Goal: Obtain resource: Download file/media

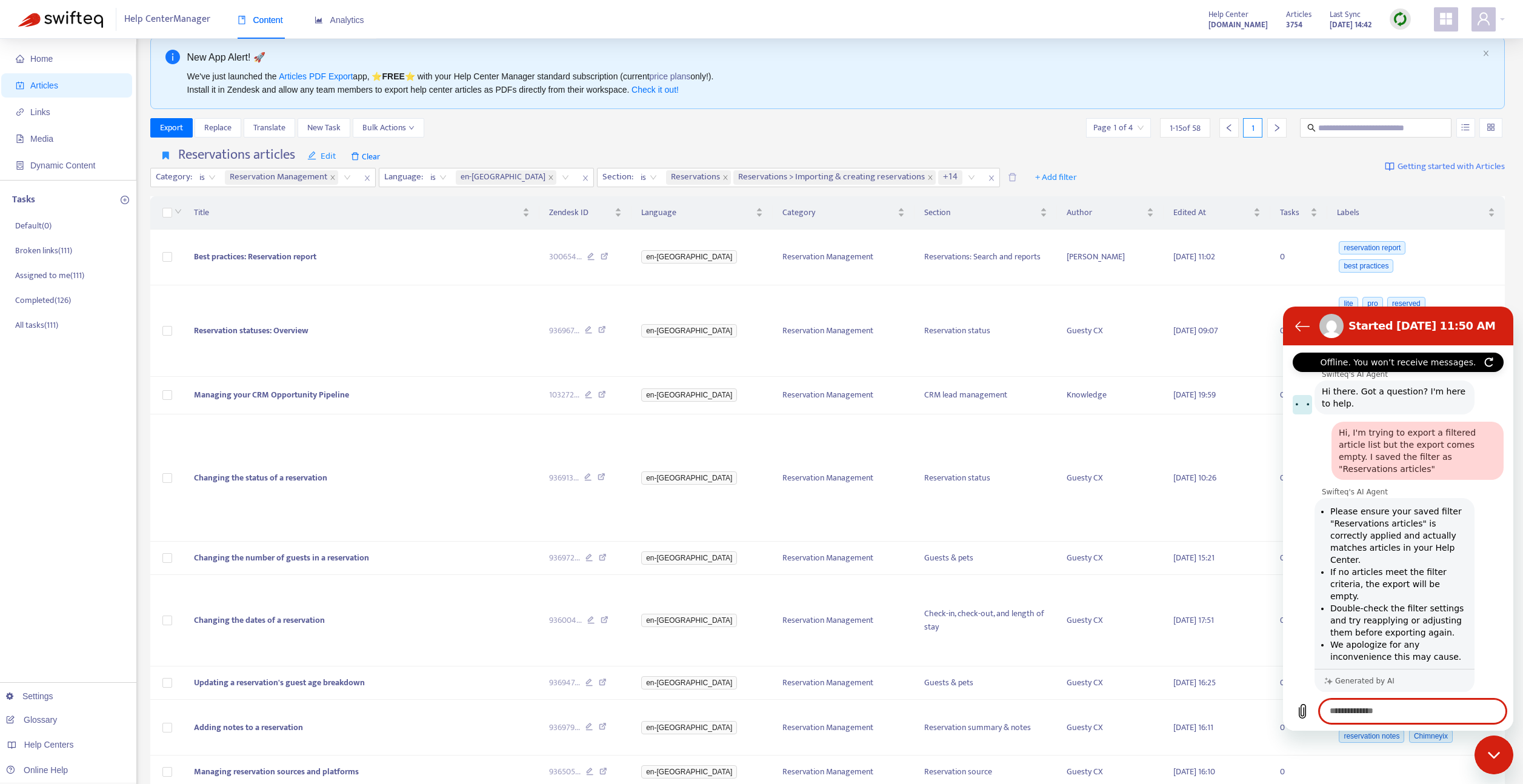
scroll to position [875, 0]
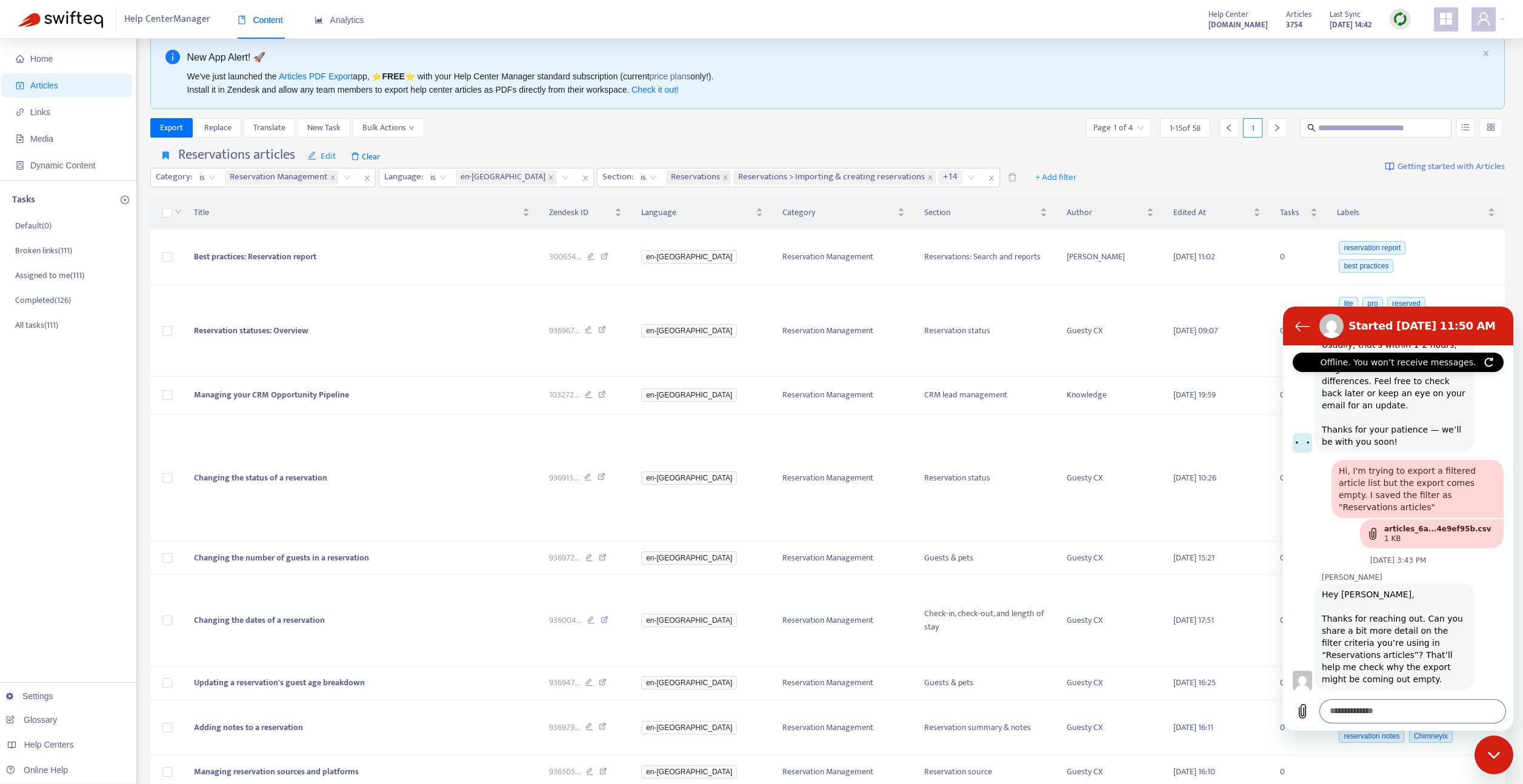
click at [1499, 753] on icon "Close messaging window" at bounding box center [1494, 755] width 13 height 8
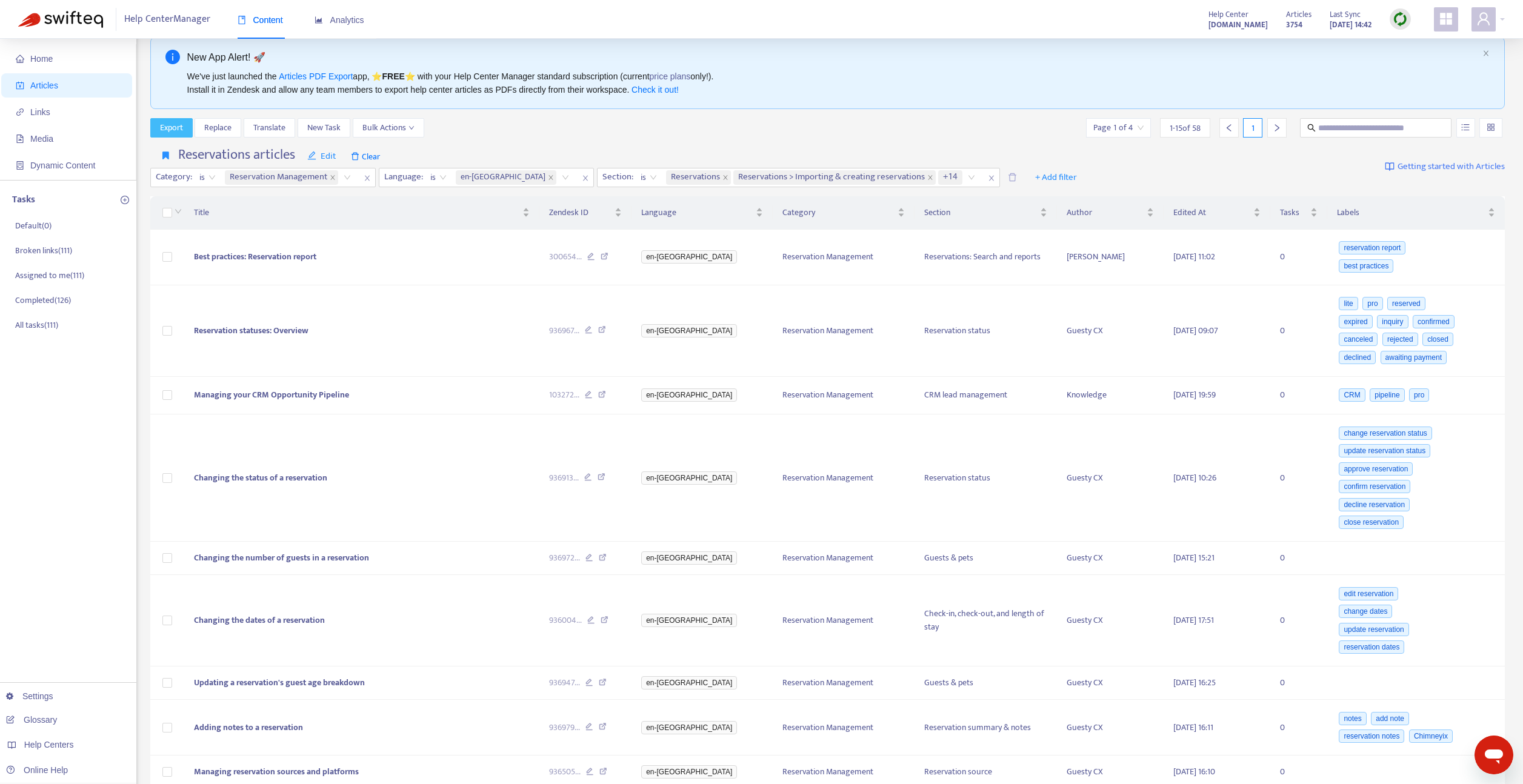
click at [168, 129] on span "Export" at bounding box center [172, 128] width 23 height 13
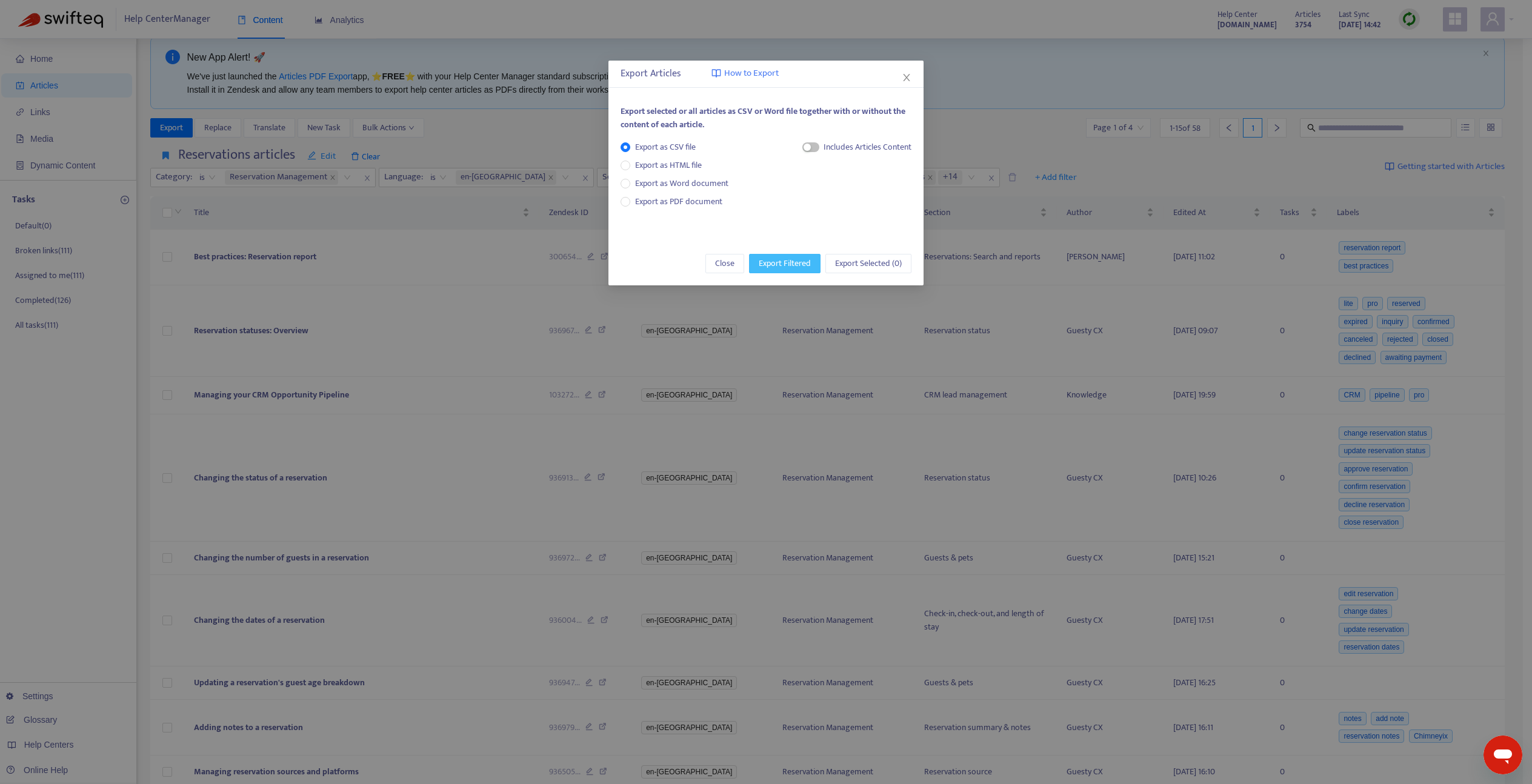
click at [792, 263] on span "Export Filtered" at bounding box center [784, 263] width 52 height 13
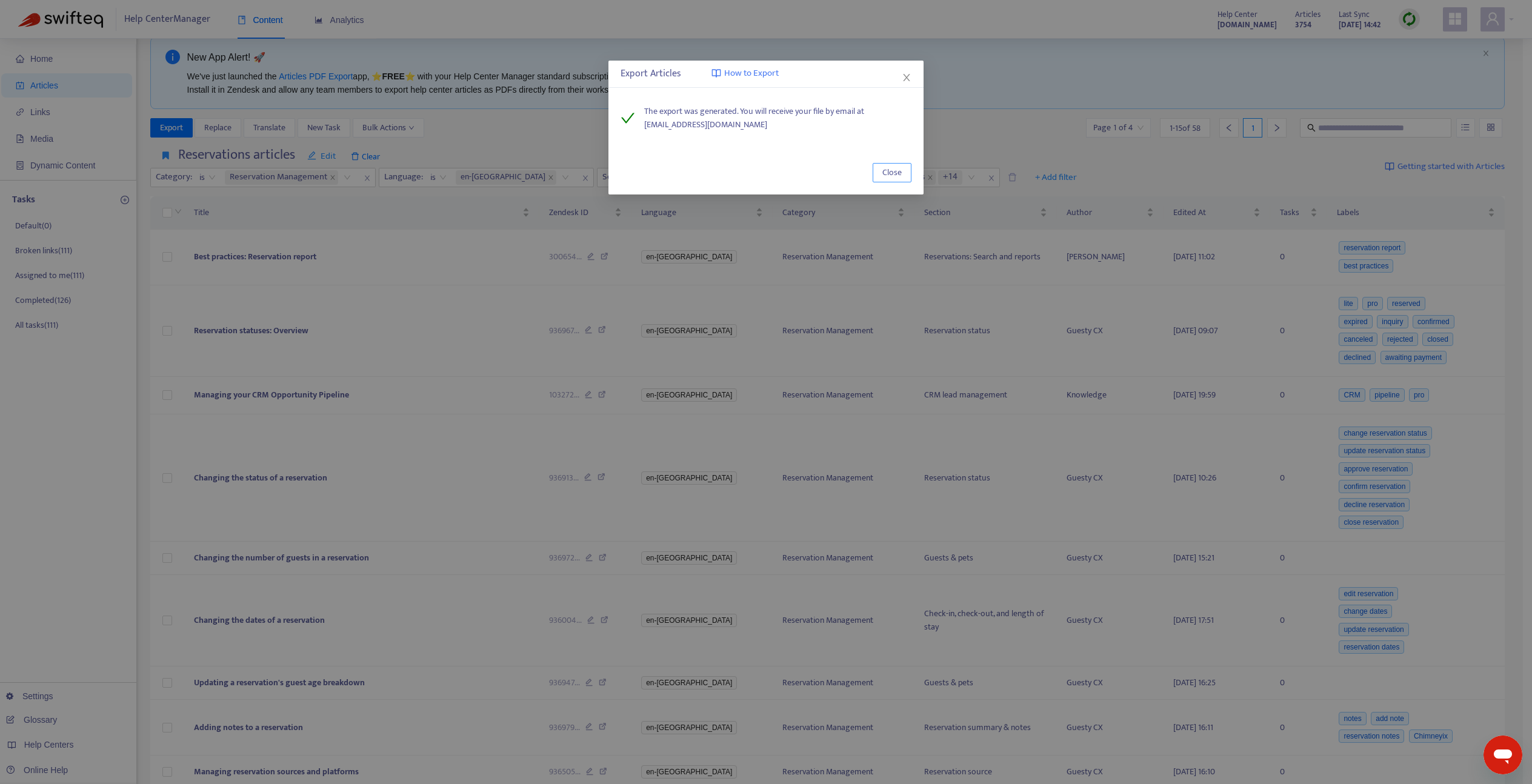
click at [897, 179] on button "Close" at bounding box center [892, 173] width 39 height 19
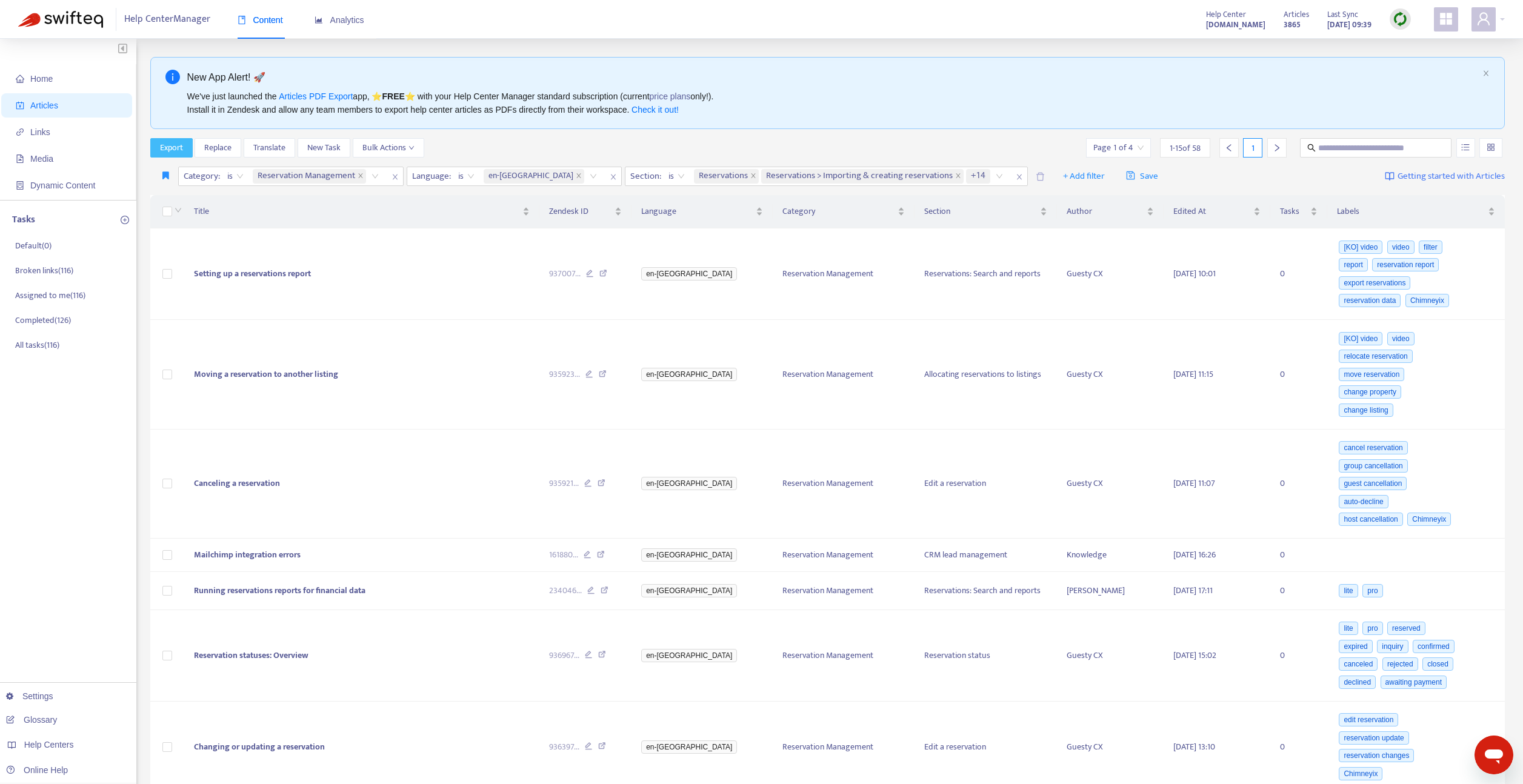
click at [179, 147] on span "Export" at bounding box center [172, 148] width 23 height 13
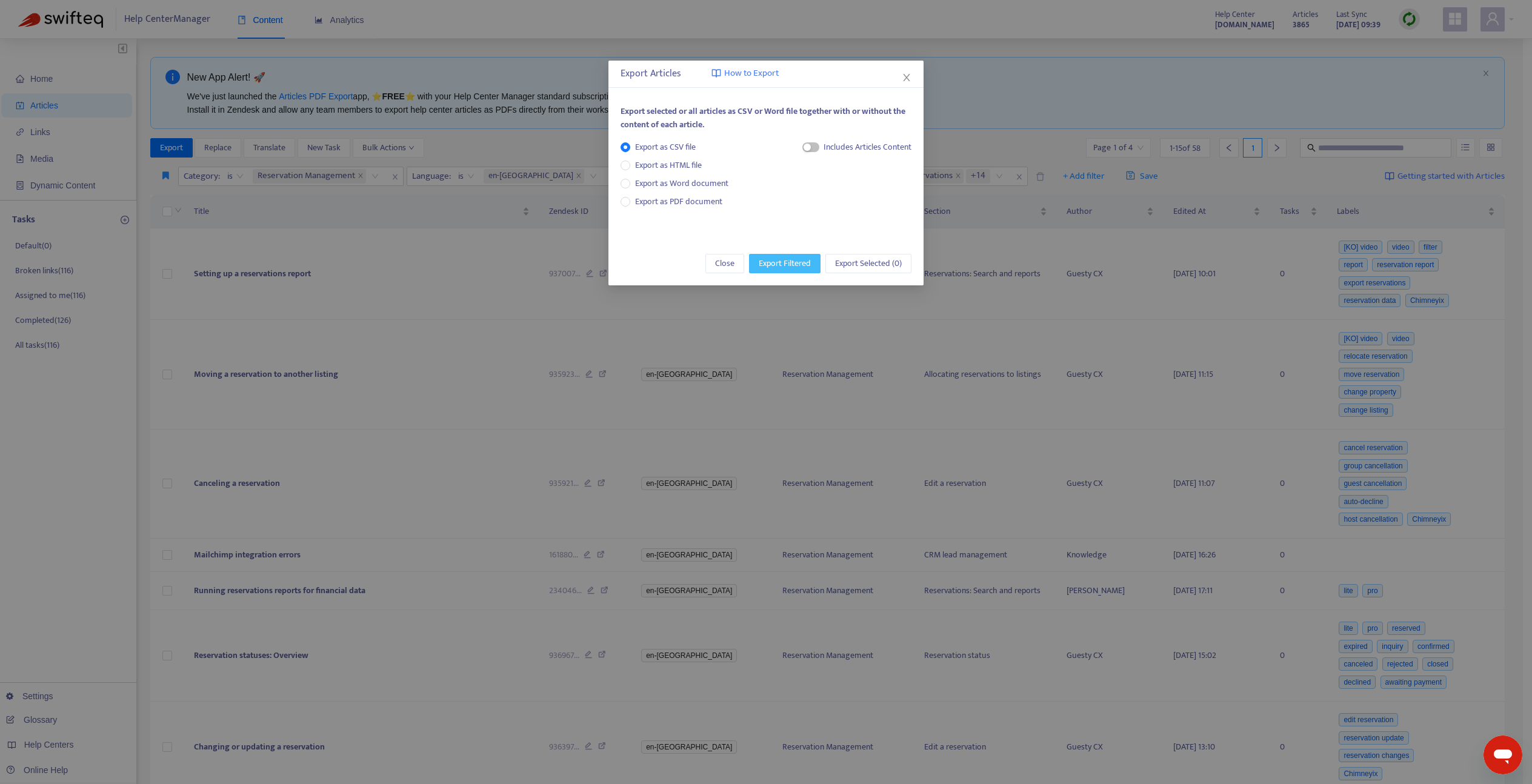
click at [785, 266] on span "Export Filtered" at bounding box center [784, 263] width 52 height 13
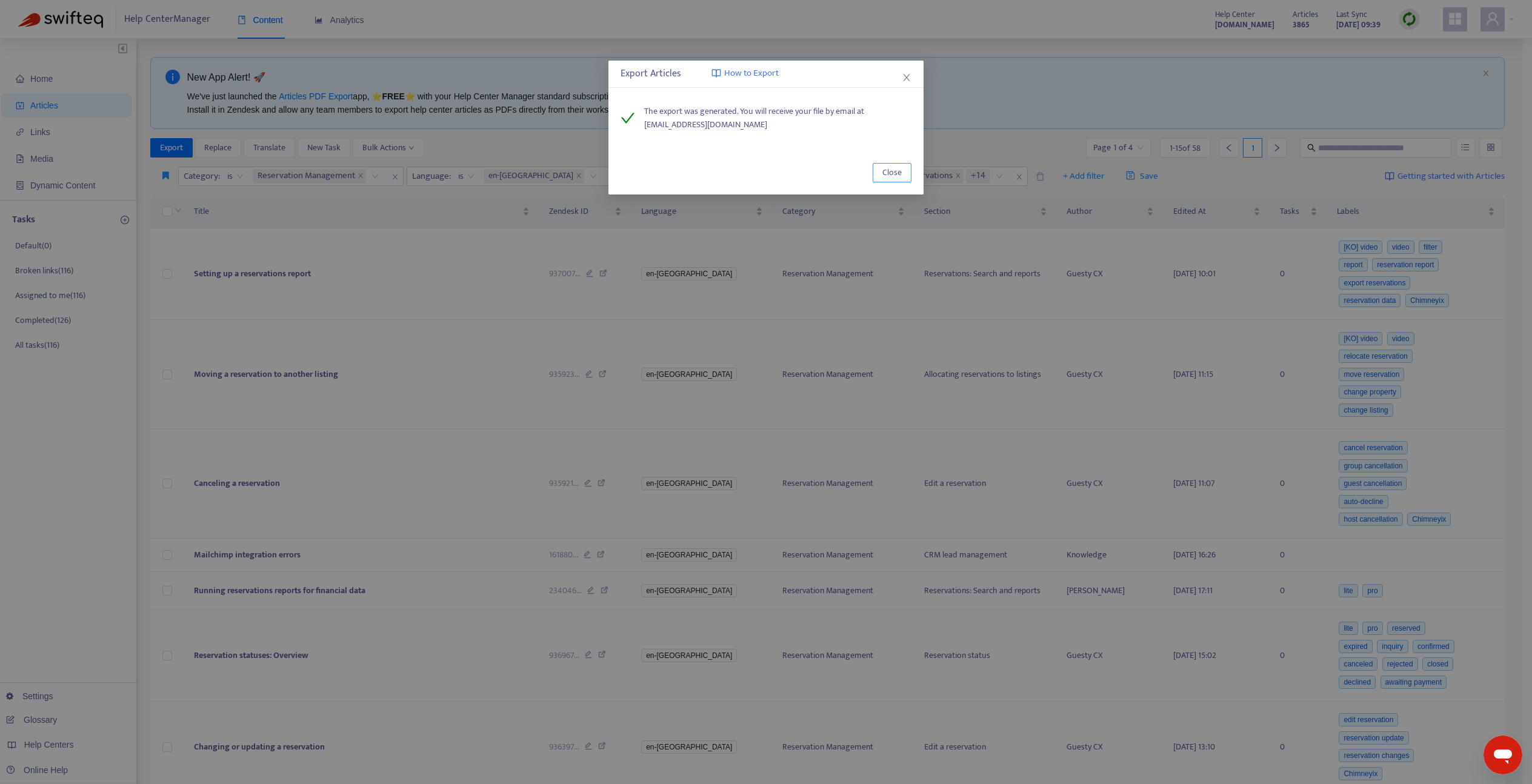
click at [904, 164] on button "Close" at bounding box center [892, 173] width 39 height 19
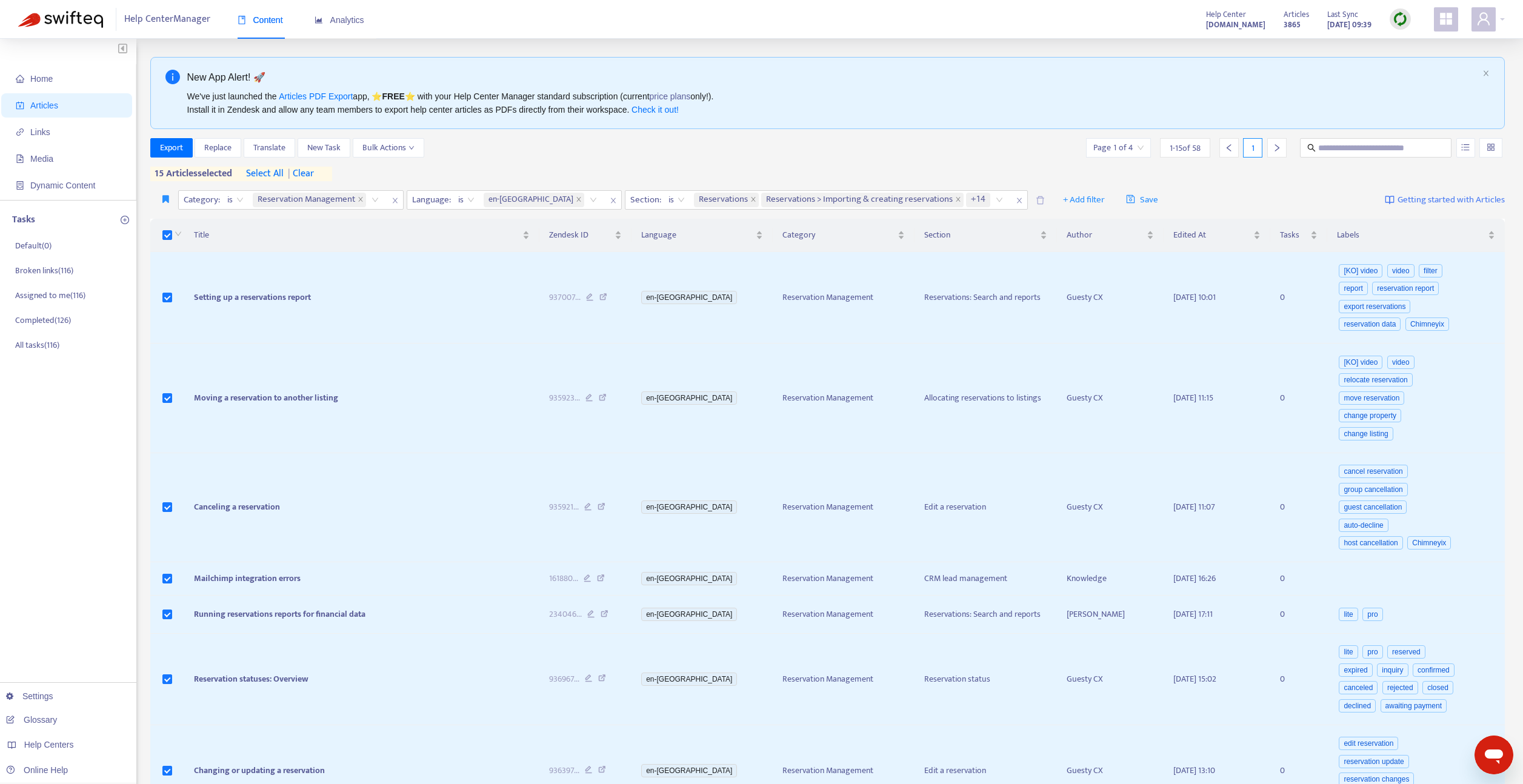
click at [275, 176] on span "select all" at bounding box center [265, 173] width 38 height 15
click at [172, 147] on span "Export" at bounding box center [172, 148] width 23 height 13
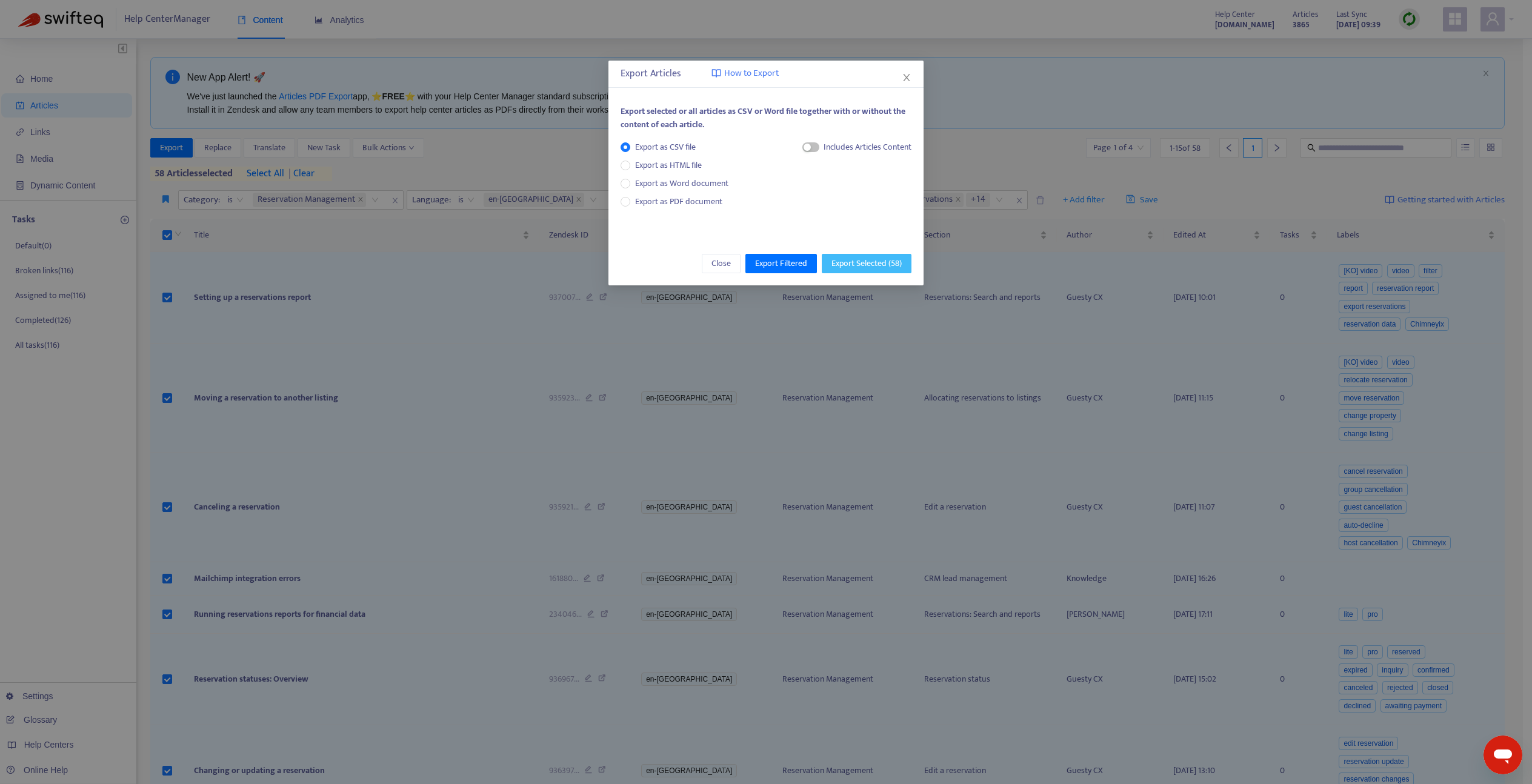
drag, startPoint x: 862, startPoint y: 266, endPoint x: 862, endPoint y: 257, distance: 9.0
click at [862, 266] on span "Export Selected ( 58 )" at bounding box center [867, 263] width 70 height 13
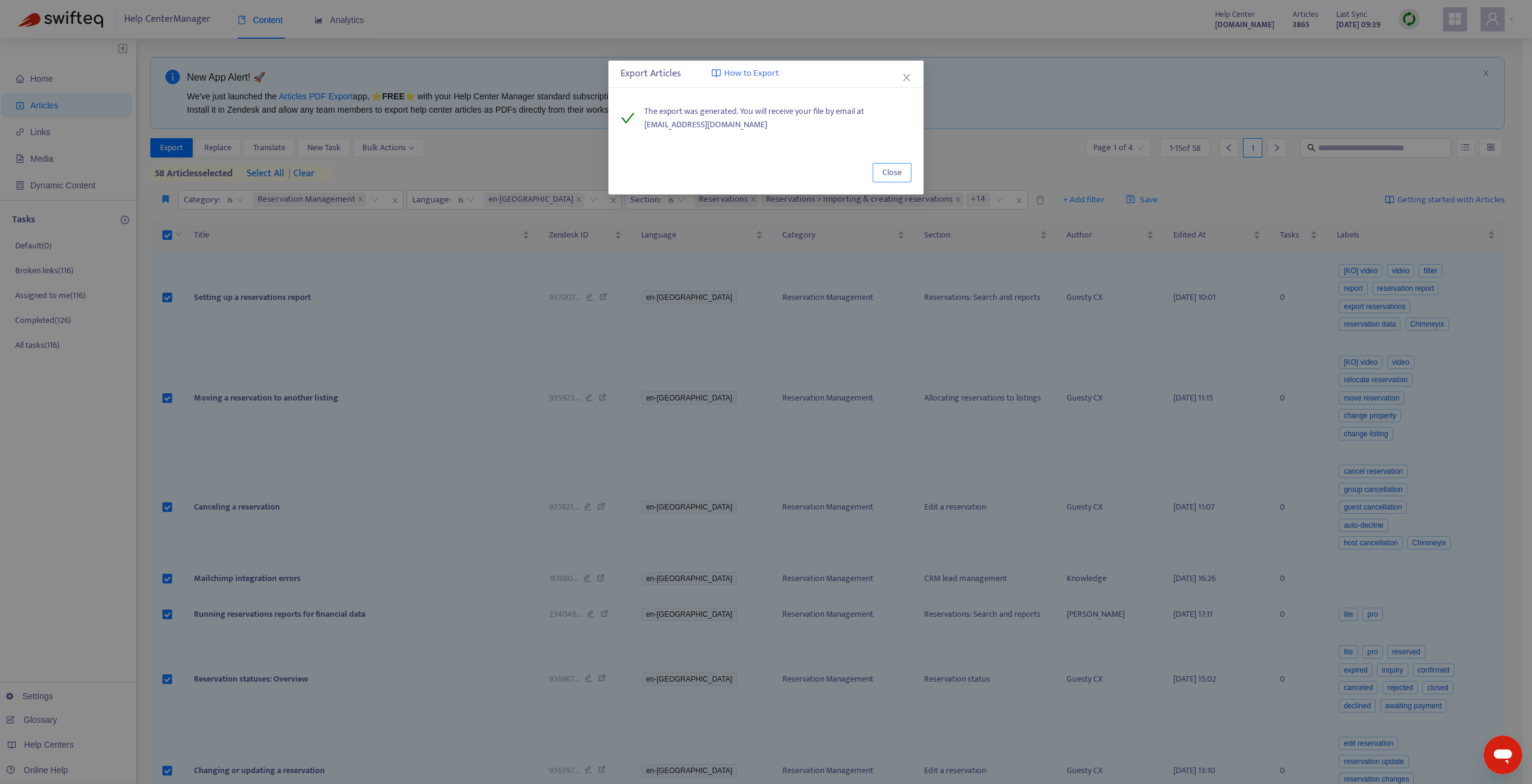
click at [888, 177] on span "Close" at bounding box center [892, 173] width 19 height 13
